Goal: Task Accomplishment & Management: Use online tool/utility

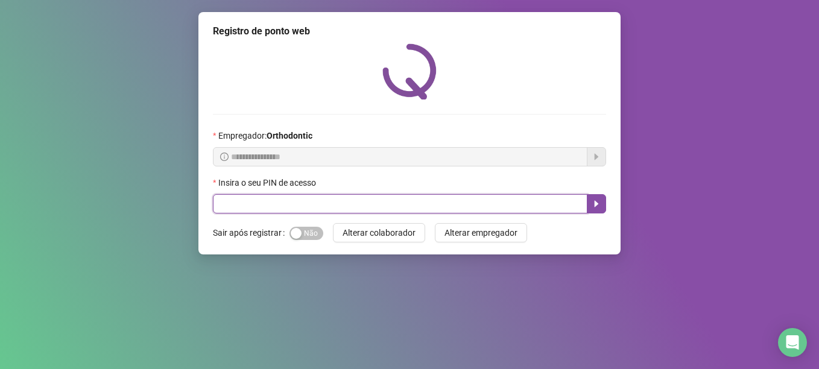
click at [268, 200] on input "text" at bounding box center [400, 203] width 374 height 19
type input "*****"
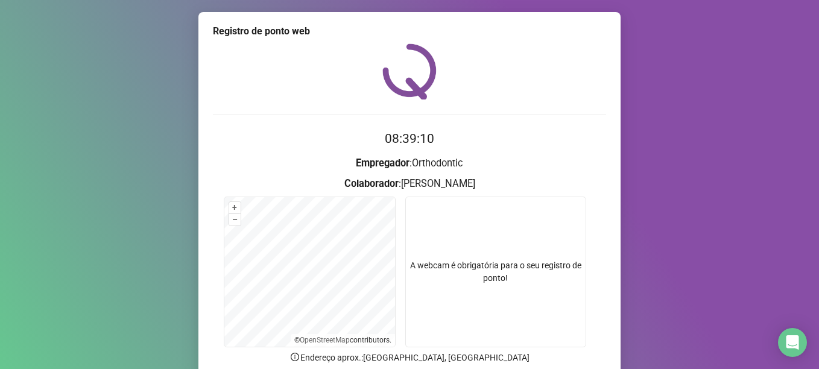
scroll to position [102, 0]
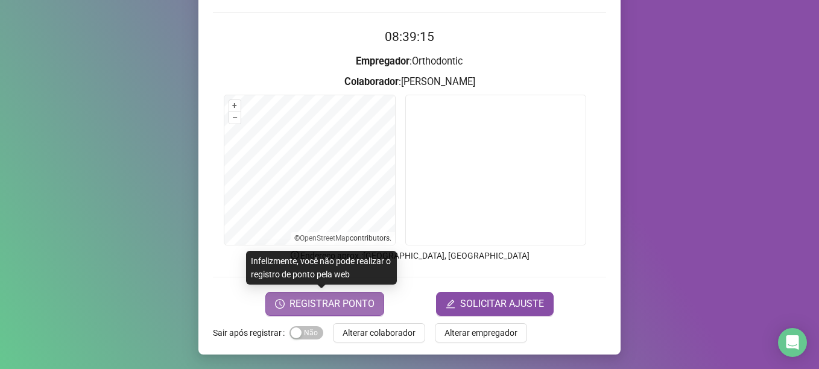
click at [344, 306] on span "REGISTRAR PONTO" at bounding box center [331, 304] width 85 height 14
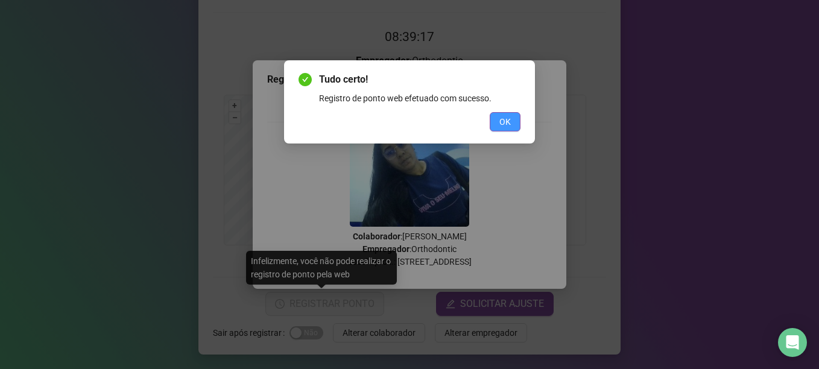
click at [495, 121] on button "OK" at bounding box center [505, 121] width 31 height 19
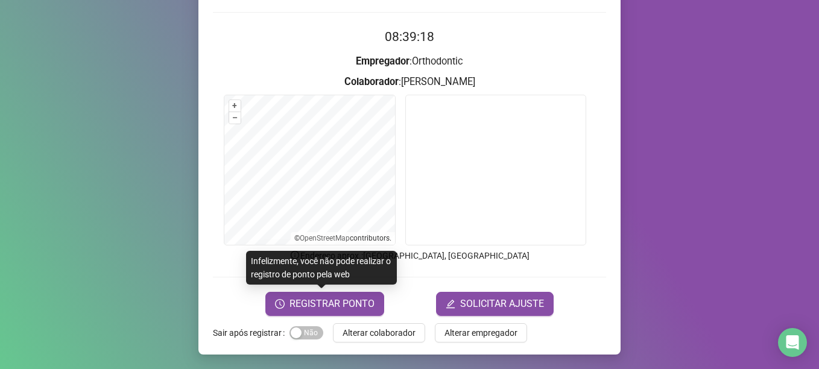
click at [382, 336] on span "Alterar colaborador" at bounding box center [378, 332] width 73 height 13
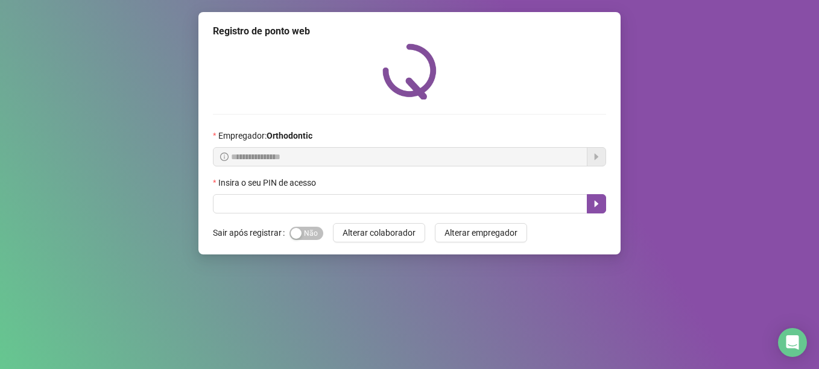
scroll to position [0, 0]
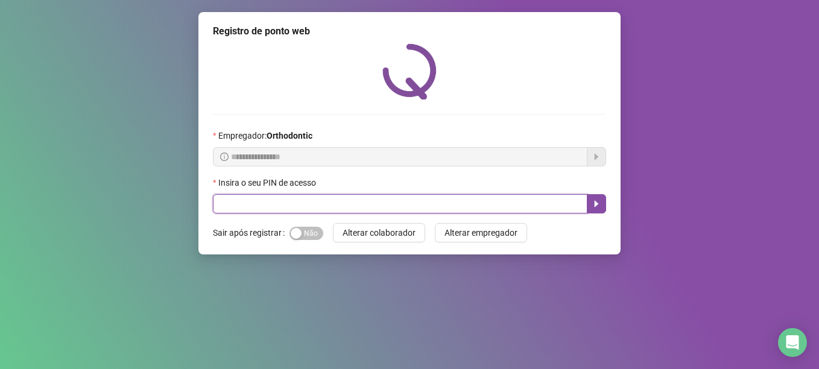
click at [279, 198] on input "text" at bounding box center [400, 203] width 374 height 19
type input "*****"
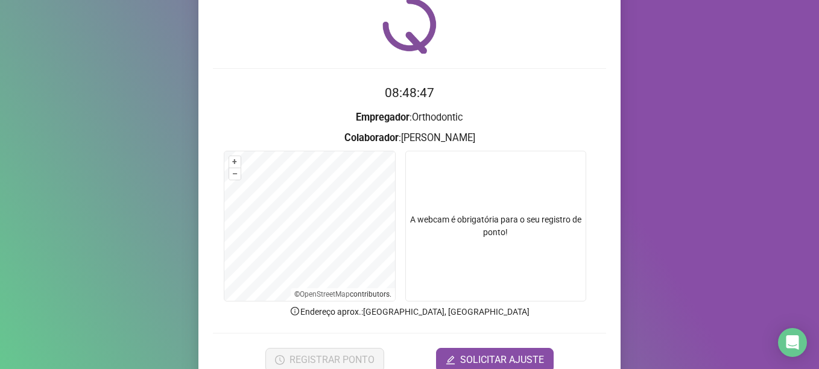
scroll to position [102, 0]
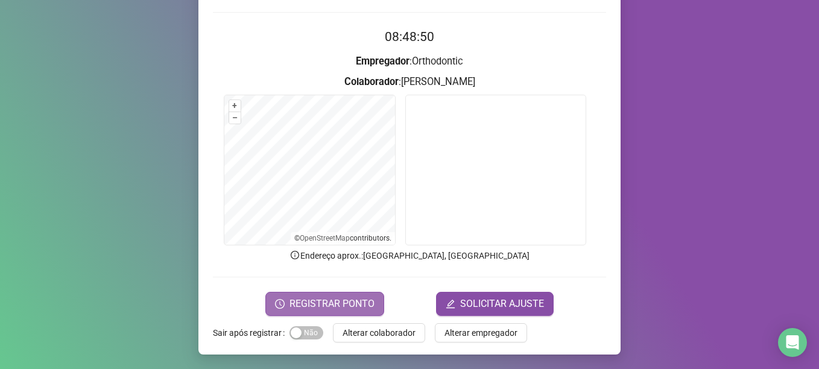
click at [344, 305] on span "REGISTRAR PONTO" at bounding box center [331, 304] width 85 height 14
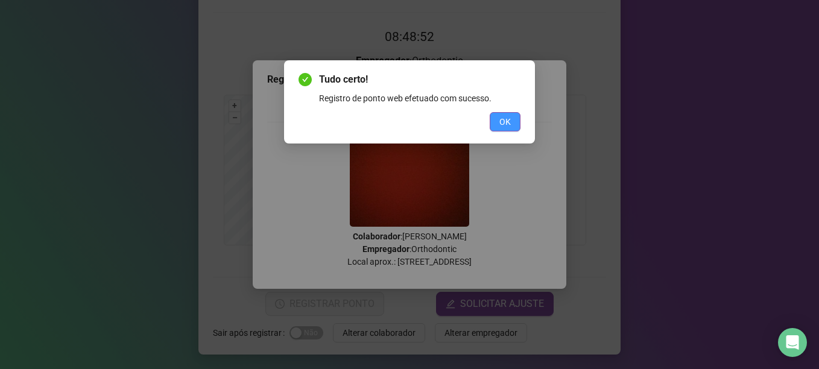
click at [503, 119] on span "OK" at bounding box center [504, 121] width 11 height 13
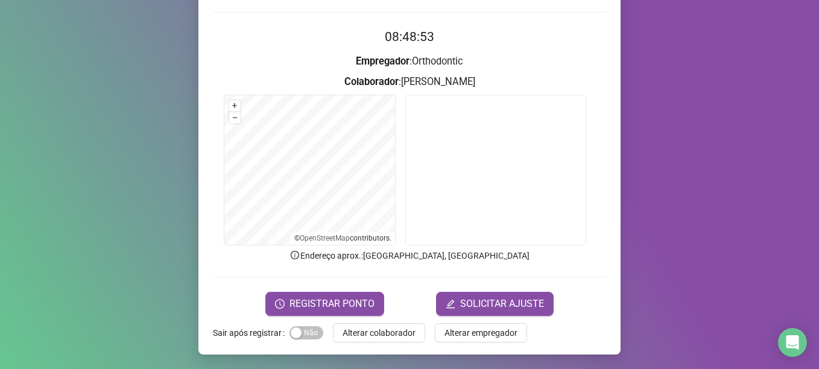
click at [367, 335] on span "Alterar colaborador" at bounding box center [378, 332] width 73 height 13
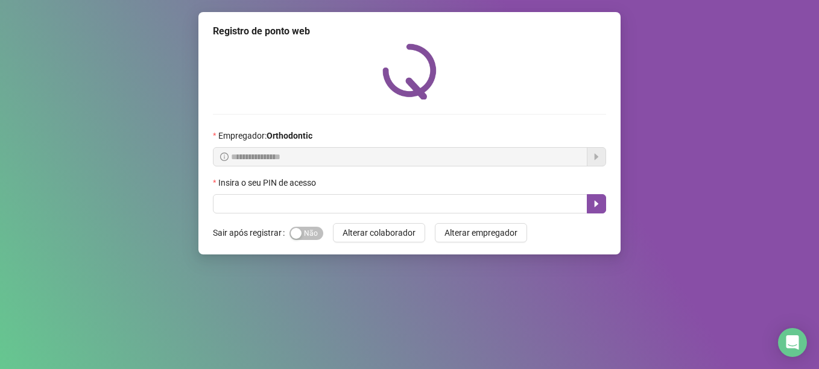
scroll to position [0, 0]
